Goal: Transaction & Acquisition: Purchase product/service

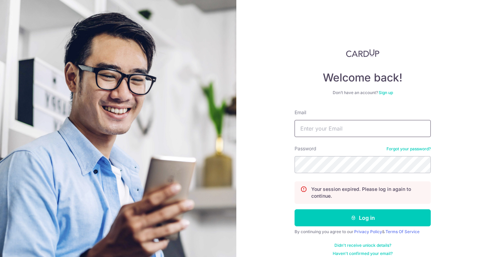
click at [316, 125] on input "Email" at bounding box center [363, 128] width 136 height 17
type input "[EMAIL_ADDRESS][DOMAIN_NAME]"
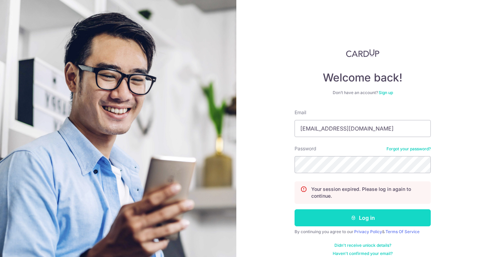
click at [351, 221] on button "Log in" at bounding box center [363, 217] width 136 height 17
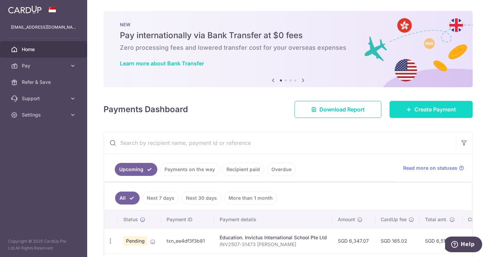
click at [411, 110] on icon at bounding box center [408, 109] width 5 height 5
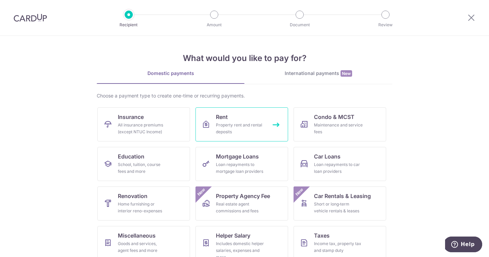
click at [229, 123] on div "Property rent and rental deposits" at bounding box center [240, 129] width 49 height 14
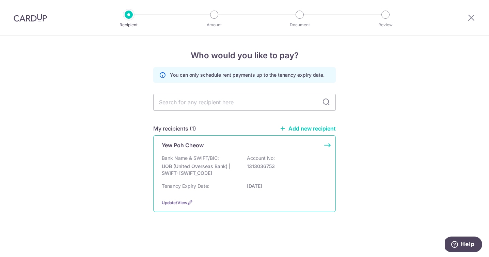
click at [227, 143] on div "Yew Poh Cheow" at bounding box center [240, 145] width 157 height 8
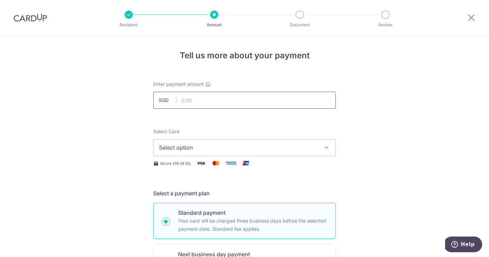
click at [193, 100] on input "text" at bounding box center [244, 100] width 182 height 17
type input "6,900.00"
click at [199, 147] on span "Select option" at bounding box center [238, 147] width 159 height 8
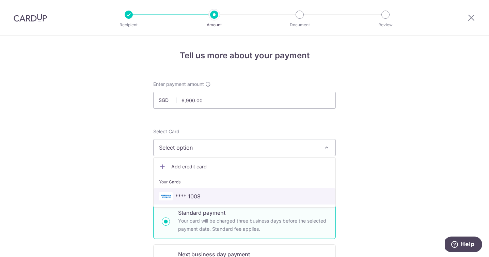
click at [201, 194] on span "**** 1008" at bounding box center [244, 196] width 171 height 8
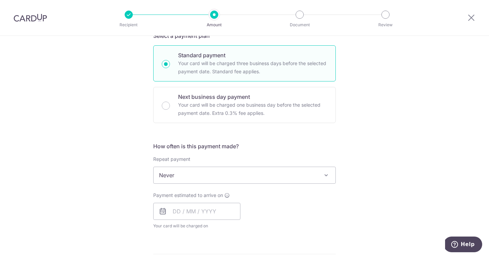
scroll to position [158, 0]
click at [182, 211] on input "text" at bounding box center [196, 210] width 87 height 17
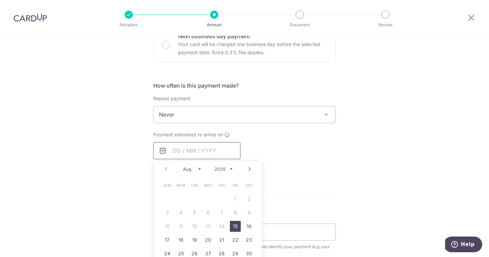
scroll to position [221, 0]
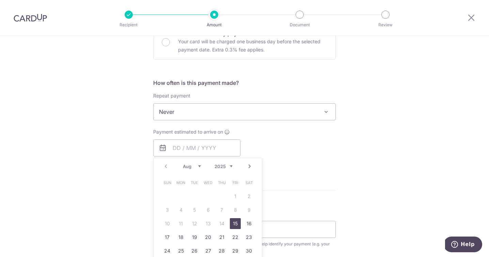
click at [236, 223] on link "15" at bounding box center [235, 223] width 11 height 11
type input "15/08/2025"
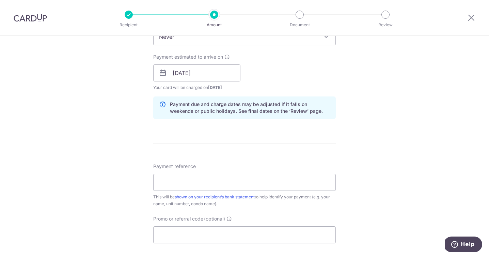
scroll to position [299, 0]
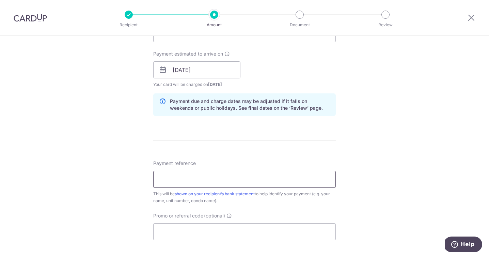
click at [172, 183] on input "Payment reference" at bounding box center [244, 179] width 182 height 17
type input "Stapleton 1B Ridley Park"
click at [107, 161] on div "Tell us more about your payment Enter payment amount SGD 6,900.00 6900.00 Selec…" at bounding box center [244, 59] width 489 height 644
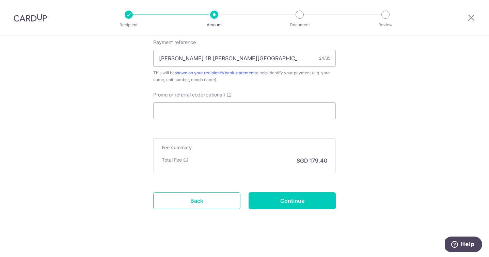
scroll to position [423, 0]
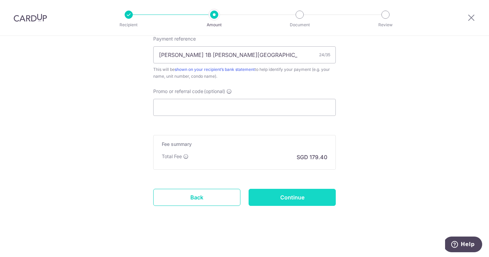
click at [277, 195] on input "Continue" at bounding box center [292, 197] width 87 height 17
type input "Create Schedule"
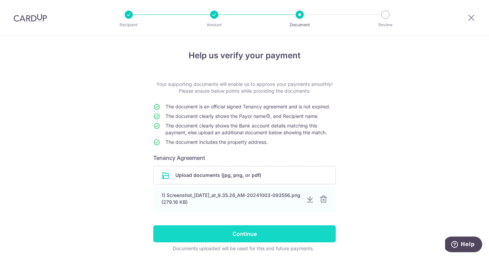
click at [239, 234] on input "Continue" at bounding box center [244, 233] width 182 height 17
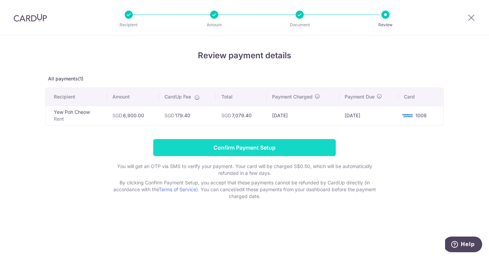
click at [240, 146] on input "Confirm Payment Setup" at bounding box center [244, 147] width 182 height 17
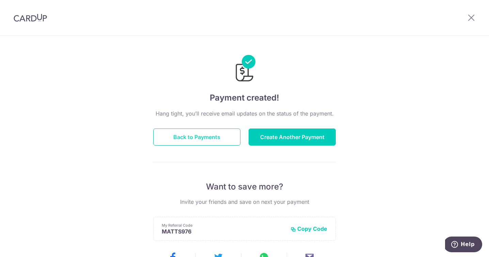
click at [197, 135] on button "Back to Payments" at bounding box center [196, 136] width 87 height 17
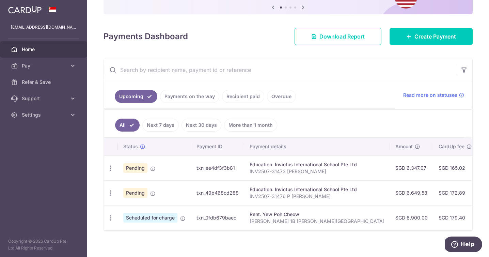
scroll to position [79, 0]
